Goal: Check status: Check status

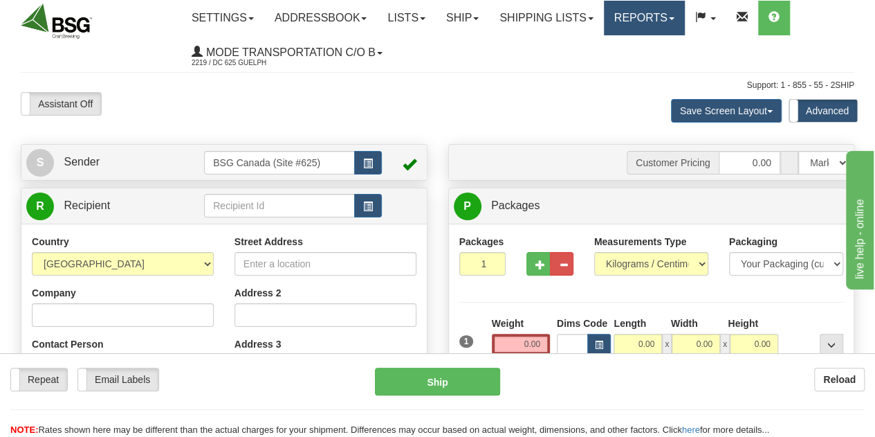
click at [652, 15] on link "Reports" at bounding box center [644, 18] width 81 height 35
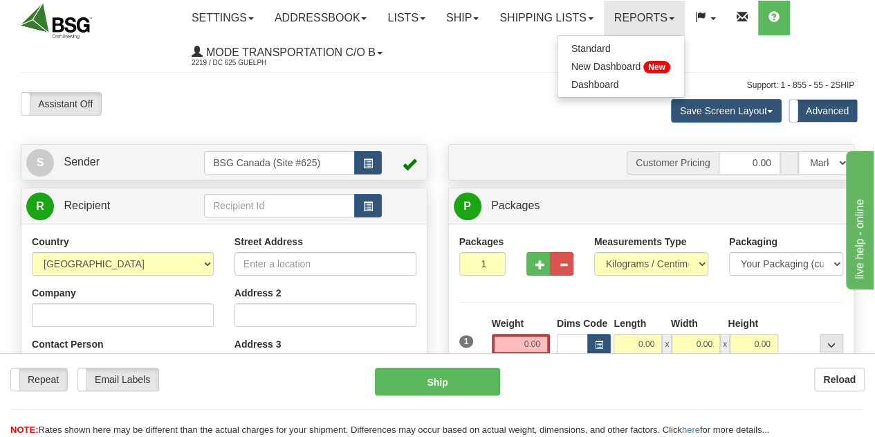
drag, startPoint x: 501, startPoint y: 59, endPoint x: 538, endPoint y: 41, distance: 41.1
click at [501, 59] on ul "Settings Shipping Preferences Fields Preferences New Addressbook Recipients Sen…" at bounding box center [517, 35] width 672 height 69
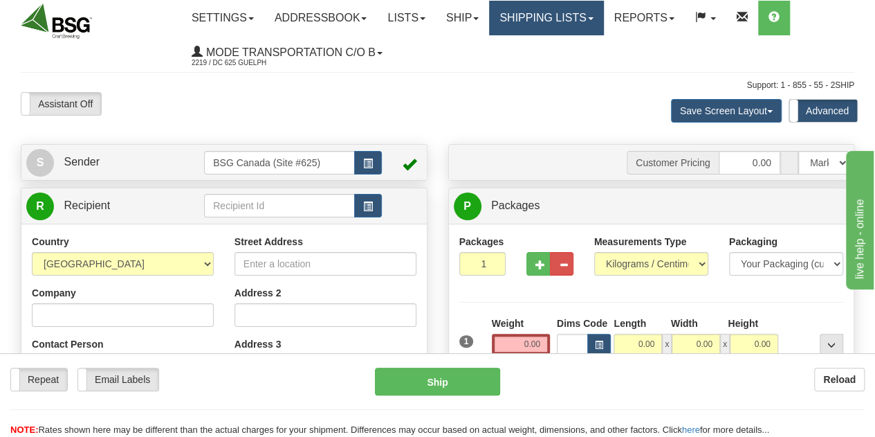
click at [565, 13] on link "Shipping lists" at bounding box center [546, 18] width 114 height 35
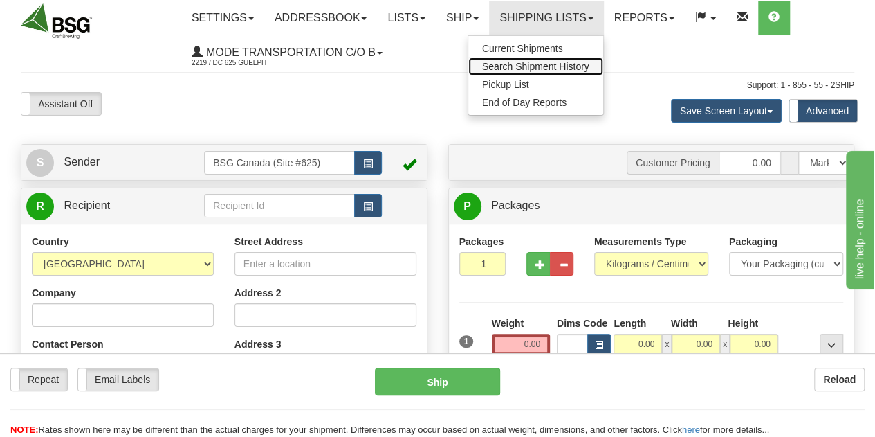
click at [553, 59] on link "Search Shipment History" at bounding box center [535, 66] width 135 height 18
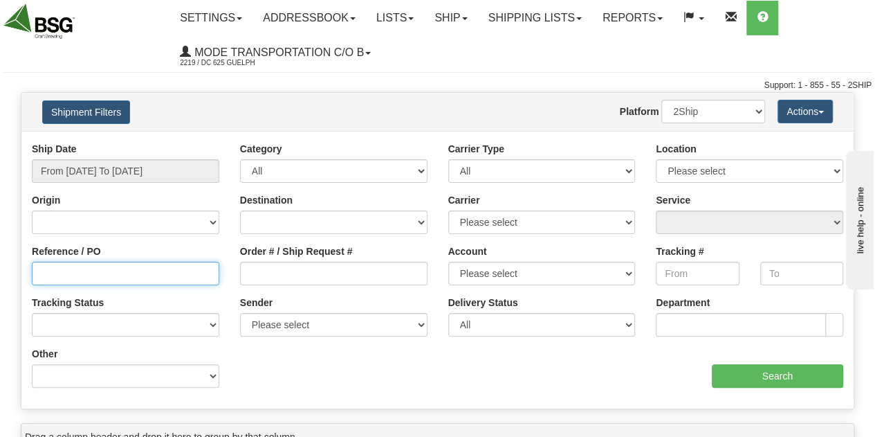
click at [155, 276] on input "Reference / PO" at bounding box center [125, 274] width 187 height 24
paste input "SO170-149867"
type input "SO170-149867"
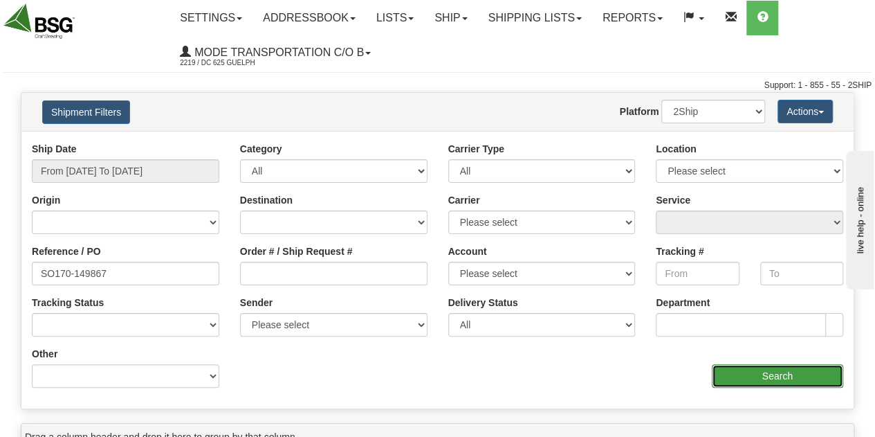
click at [801, 376] on input "Search" at bounding box center [778, 376] width 132 height 24
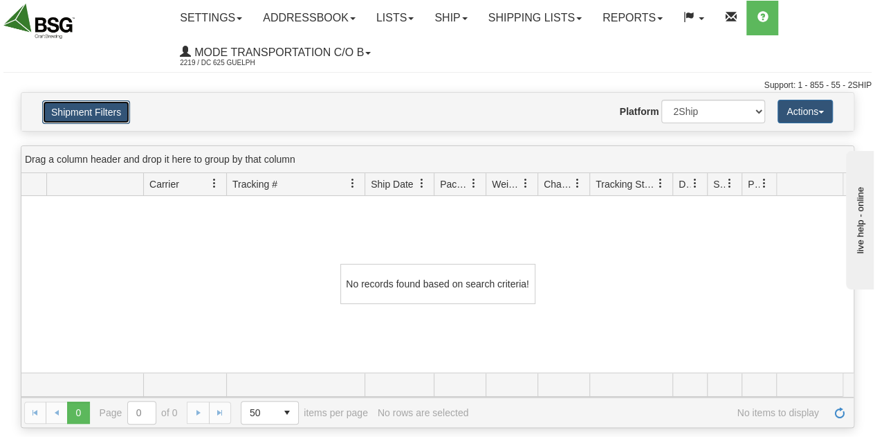
click at [71, 106] on button "Shipment Filters" at bounding box center [86, 112] width 88 height 24
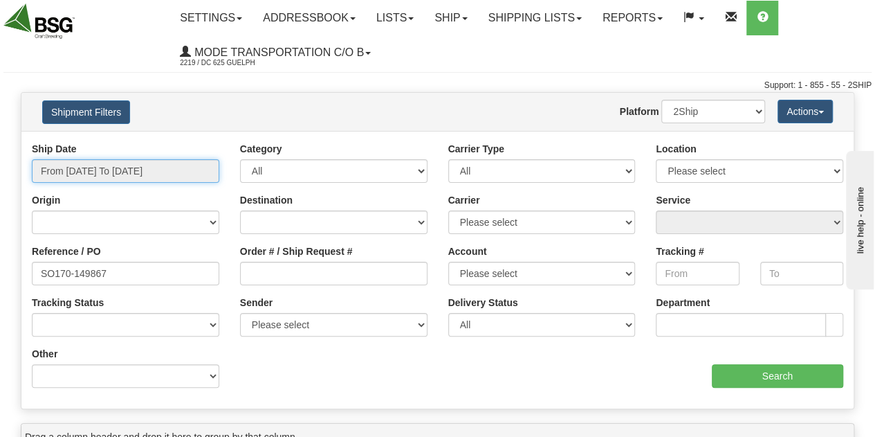
click at [191, 172] on input "From 09/30/2025 To 10/01/2025" at bounding box center [125, 171] width 187 height 24
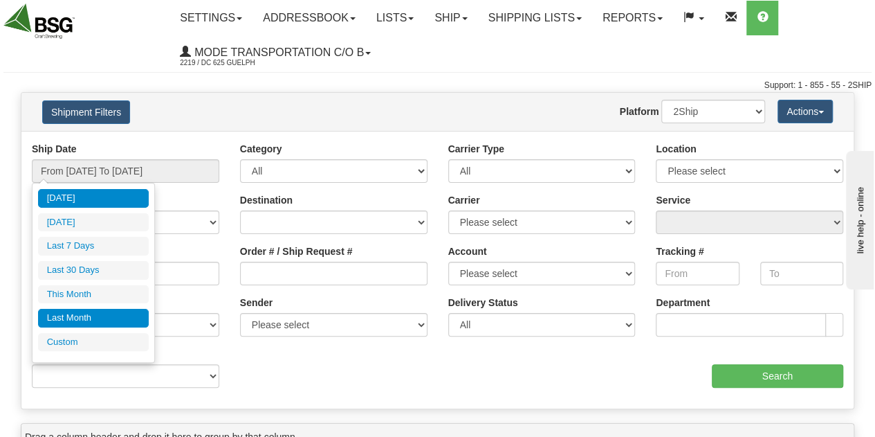
click at [82, 321] on li "Last Month" at bounding box center [93, 318] width 111 height 19
type input "From 09/01/2025 To 09/30/2025"
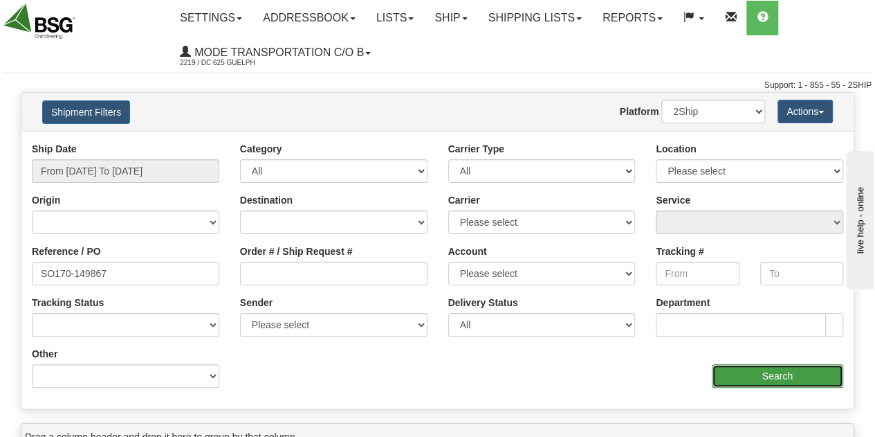
click at [778, 372] on input "Search" at bounding box center [778, 376] width 132 height 24
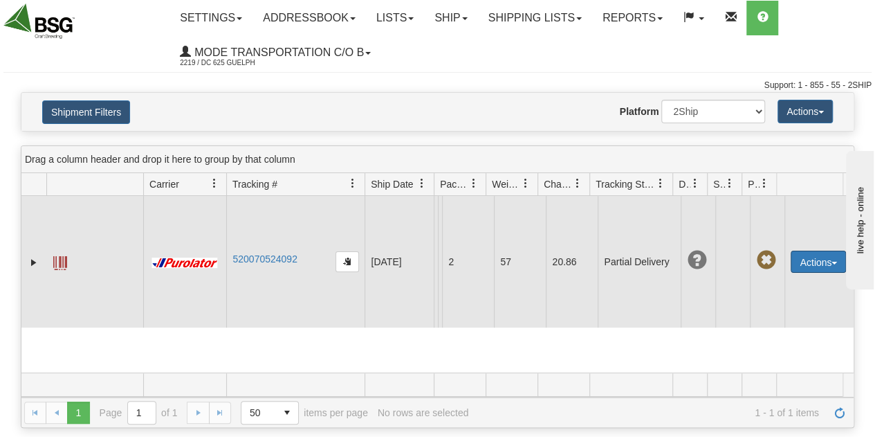
click at [811, 265] on button "Actions" at bounding box center [818, 261] width 55 height 22
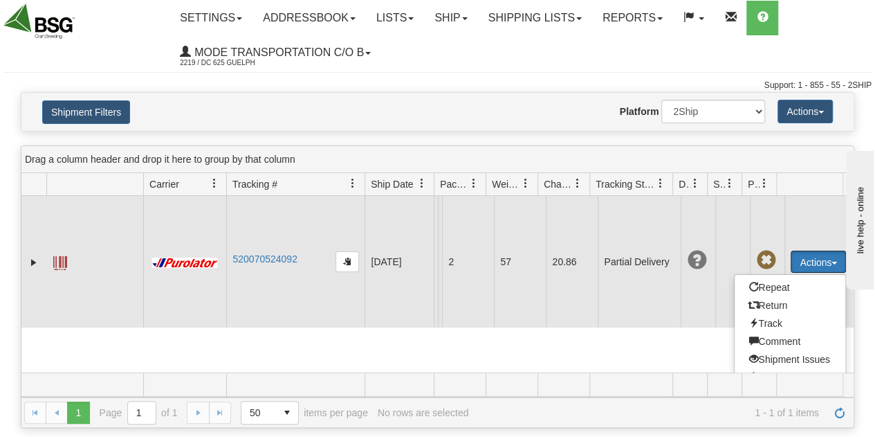
click at [495, 327] on td "57" at bounding box center [520, 261] width 52 height 131
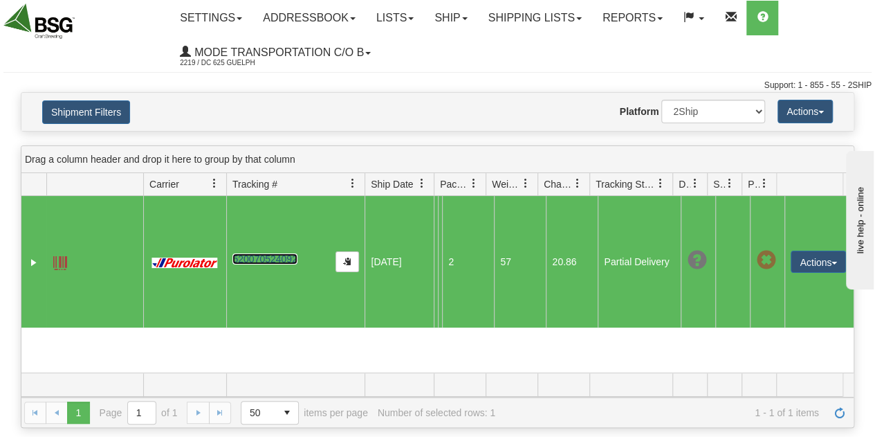
click at [262, 264] on link "520070524092" at bounding box center [264, 258] width 64 height 11
click at [64, 270] on span at bounding box center [60, 263] width 14 height 14
click at [253, 260] on link "520070524092" at bounding box center [264, 258] width 64 height 11
